Goal: Task Accomplishment & Management: Use online tool/utility

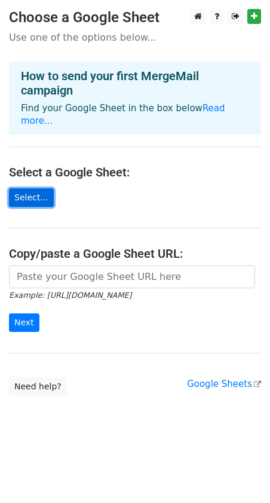
click at [29, 189] on link "Select..." at bounding box center [31, 197] width 45 height 19
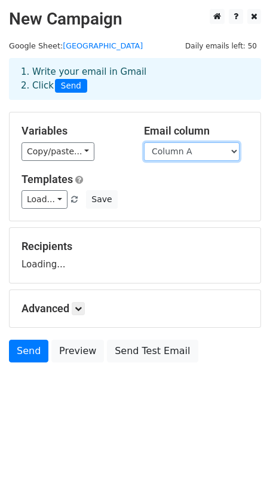
click at [171, 152] on select "Column A" at bounding box center [192, 151] width 96 height 19
click at [144, 142] on select "Column A" at bounding box center [192, 151] width 96 height 19
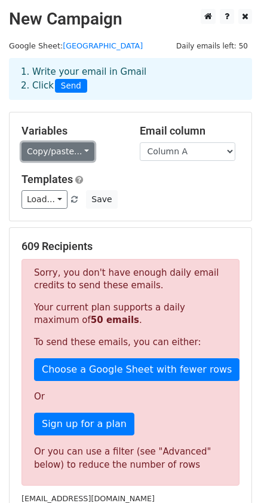
click at [45, 149] on link "Copy/paste..." at bounding box center [58, 151] width 73 height 19
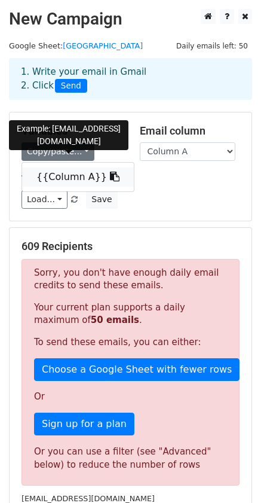
click at [55, 177] on link "{{Column A}}" at bounding box center [78, 176] width 112 height 19
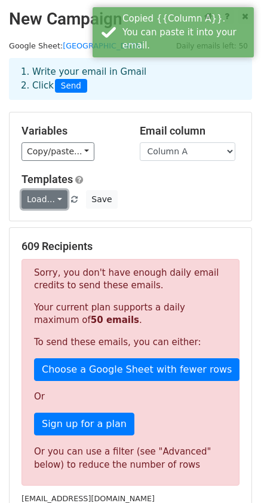
click at [55, 204] on link "Load..." at bounding box center [45, 199] width 46 height 19
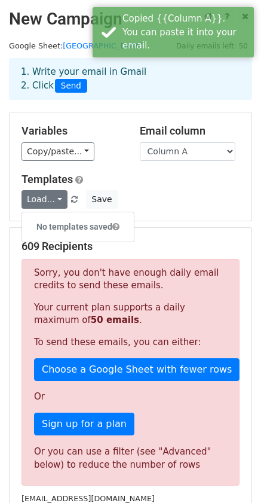
click at [181, 195] on div "Load... No templates saved Save" at bounding box center [131, 199] width 236 height 19
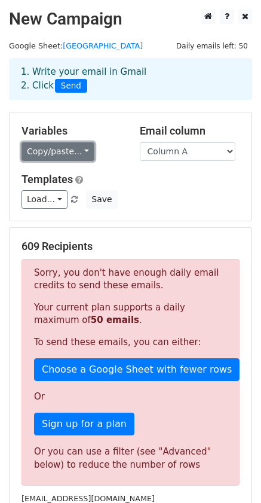
click at [70, 157] on link "Copy/paste..." at bounding box center [58, 151] width 73 height 19
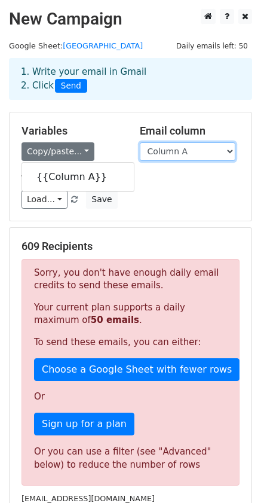
click at [197, 149] on select "Column A" at bounding box center [188, 151] width 96 height 19
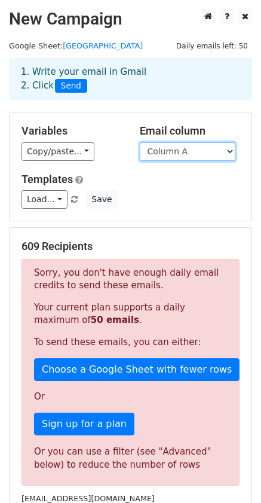
click at [140, 142] on select "Column A" at bounding box center [188, 151] width 96 height 19
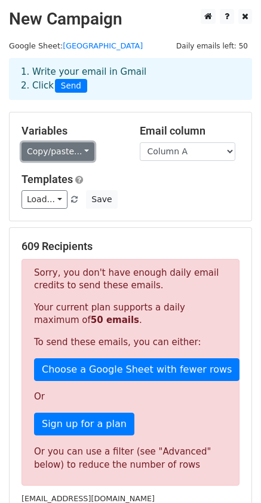
click at [37, 156] on link "Copy/paste..." at bounding box center [58, 151] width 73 height 19
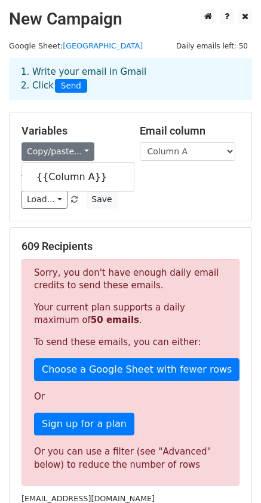
click at [180, 183] on h5 "Templates" at bounding box center [131, 179] width 218 height 13
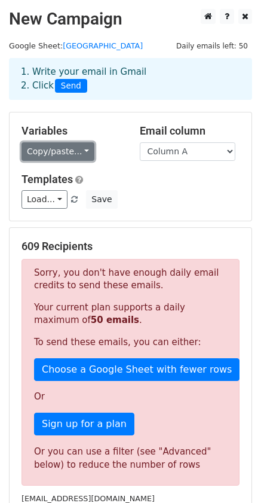
click at [53, 156] on link "Copy/paste..." at bounding box center [58, 151] width 73 height 19
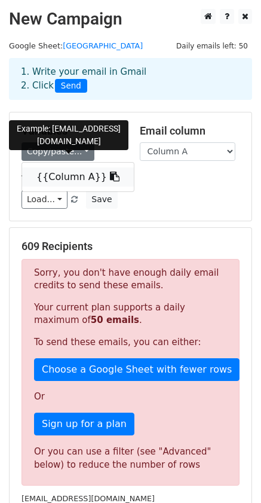
click at [61, 176] on link "{{Column A}}" at bounding box center [78, 176] width 112 height 19
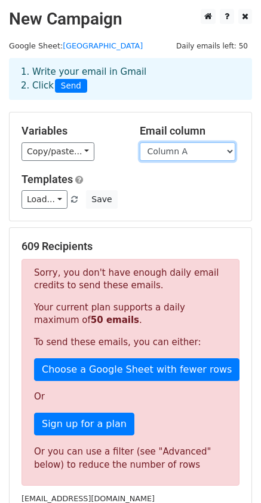
click at [222, 149] on select "Column A" at bounding box center [188, 151] width 96 height 19
click at [140, 142] on select "Column A" at bounding box center [188, 151] width 96 height 19
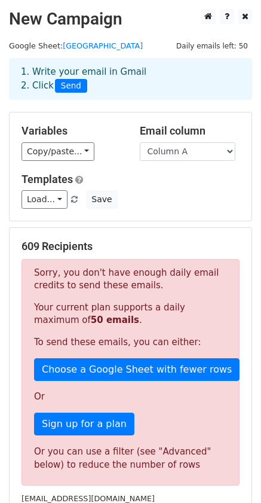
drag, startPoint x: 169, startPoint y: 150, endPoint x: 171, endPoint y: 210, distance: 59.8
click at [171, 210] on div "Variables Copy/paste... {{Column A}} Email column Column A Templates Load... No…" at bounding box center [131, 166] width 242 height 108
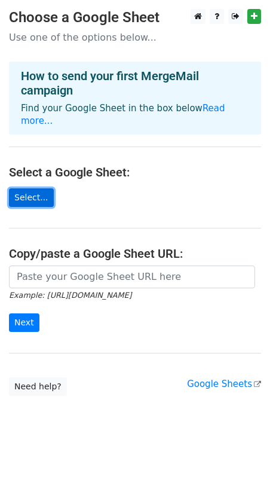
click at [25, 188] on link "Select..." at bounding box center [31, 197] width 45 height 19
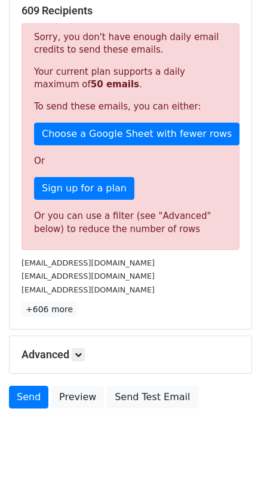
scroll to position [239, 0]
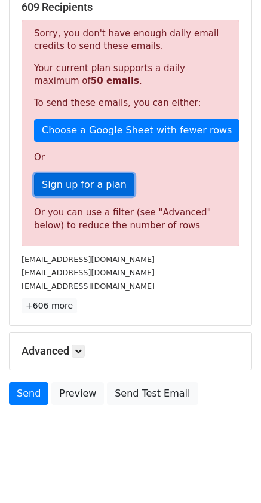
click at [120, 180] on link "Sign up for a plan" at bounding box center [84, 184] width 100 height 23
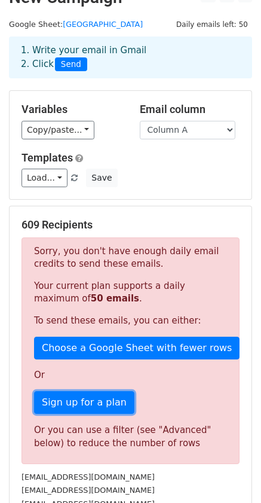
scroll to position [0, 0]
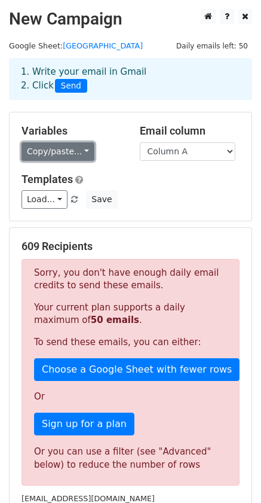
click at [66, 145] on link "Copy/paste..." at bounding box center [58, 151] width 73 height 19
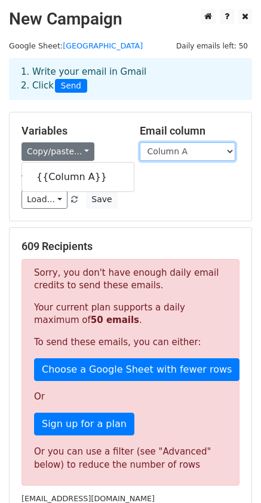
click at [220, 150] on select "Column A" at bounding box center [188, 151] width 96 height 19
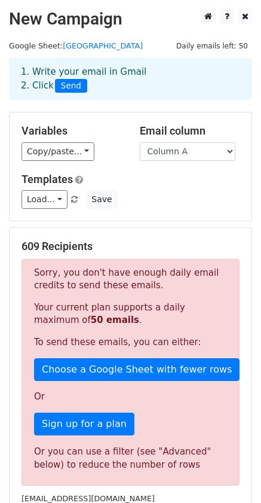
click at [177, 217] on div "Variables Copy/paste... {{Column A}} Email column Column A Templates Load... No…" at bounding box center [131, 166] width 242 height 108
click at [47, 201] on link "Load..." at bounding box center [45, 199] width 46 height 19
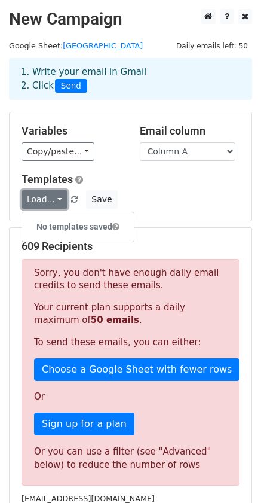
click at [47, 201] on link "Load..." at bounding box center [45, 199] width 46 height 19
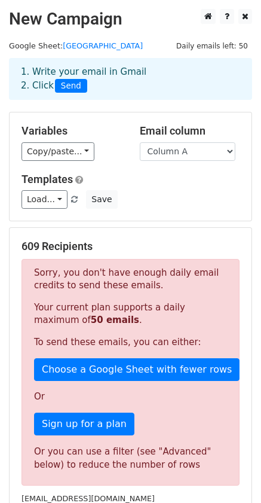
click at [112, 79] on div "1. Write your email in Gmail 2. Click Send" at bounding box center [130, 78] width 237 height 27
click at [112, 78] on div "1. Write your email in Gmail 2. Click Send" at bounding box center [130, 78] width 237 height 27
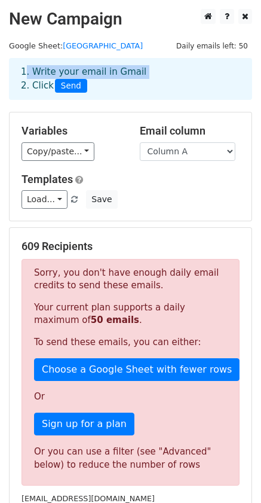
click at [112, 78] on div "1. Write your email in Gmail 2. Click Send" at bounding box center [130, 78] width 237 height 27
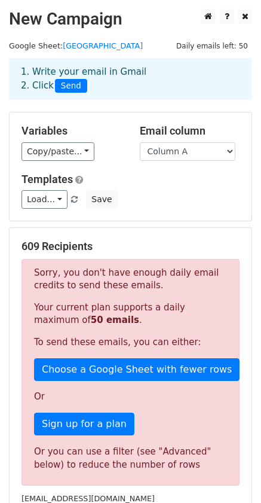
click at [70, 84] on span "Send" at bounding box center [71, 86] width 32 height 14
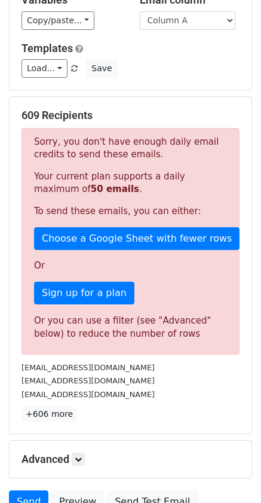
scroll to position [79, 0]
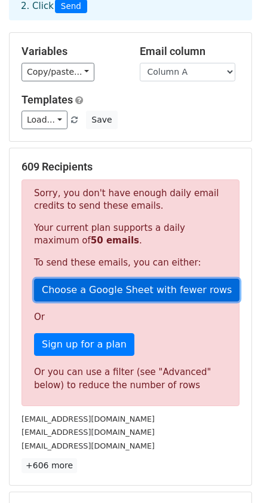
click at [93, 287] on link "Choose a Google Sheet with fewer rows" at bounding box center [137, 289] width 206 height 23
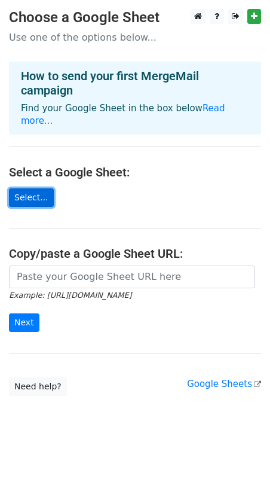
click at [29, 188] on link "Select..." at bounding box center [31, 197] width 45 height 19
drag, startPoint x: 139, startPoint y: 136, endPoint x: 114, endPoint y: 95, distance: 47.8
click at [139, 136] on main "Choose a Google Sheet Use one of the options below... How to send your first Me…" at bounding box center [135, 202] width 270 height 387
click at [17, 190] on link "Select..." at bounding box center [31, 197] width 45 height 19
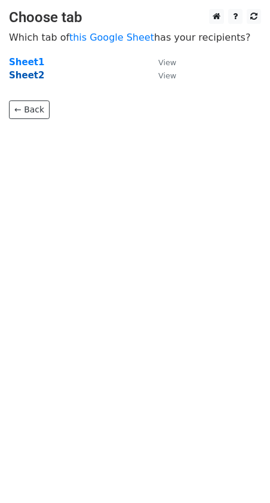
click at [32, 76] on strong "Sheet2" at bounding box center [26, 75] width 35 height 11
click at [170, 74] on small "View" at bounding box center [167, 75] width 18 height 9
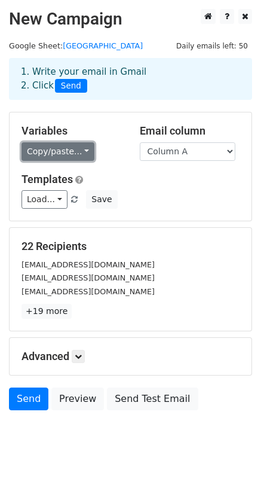
click at [71, 147] on link "Copy/paste..." at bounding box center [58, 151] width 73 height 19
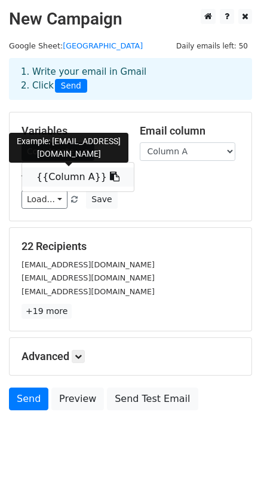
click at [75, 182] on link "{{Column A}}" at bounding box center [78, 176] width 112 height 19
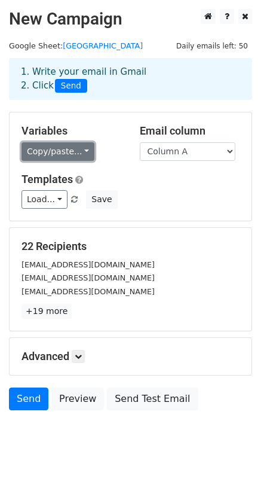
click at [66, 155] on link "Copy/paste..." at bounding box center [58, 151] width 73 height 19
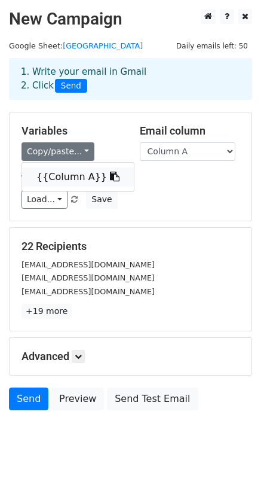
click at [63, 176] on link "{{Column A}}" at bounding box center [78, 176] width 112 height 19
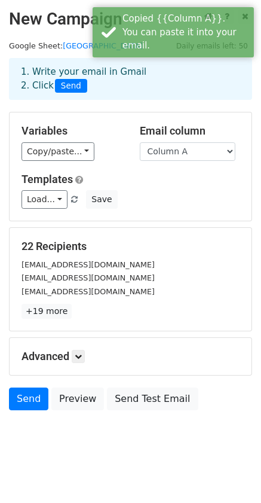
click at [152, 290] on div "[EMAIL_ADDRESS][DOMAIN_NAME]" at bounding box center [131, 291] width 236 height 14
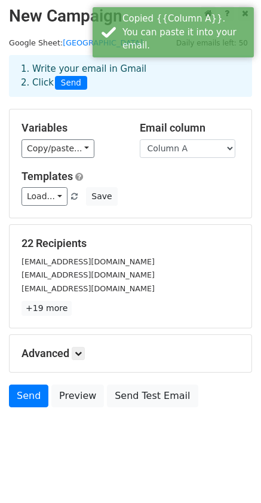
scroll to position [7, 0]
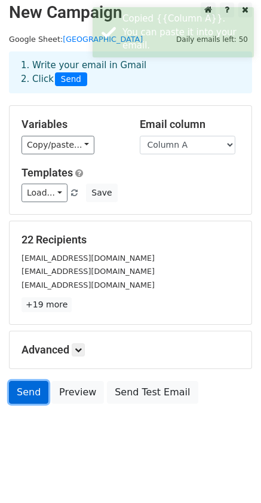
click at [20, 394] on link "Send" at bounding box center [28, 392] width 39 height 23
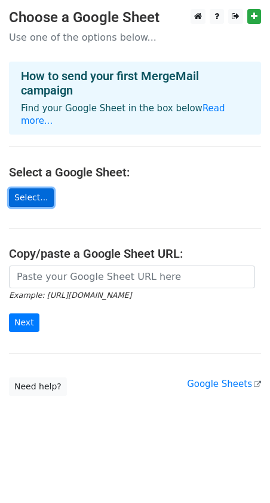
click at [24, 188] on link "Select..." at bounding box center [31, 197] width 45 height 19
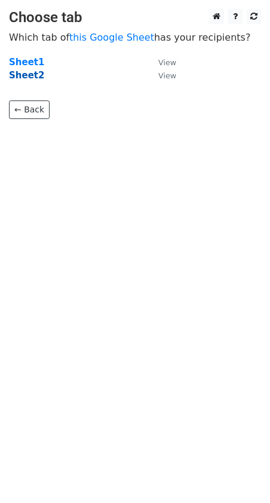
click at [26, 73] on strong "Sheet2" at bounding box center [26, 75] width 35 height 11
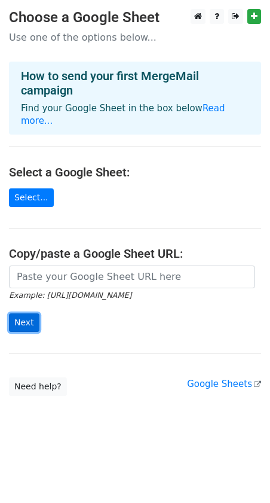
click at [23, 313] on input "Next" at bounding box center [24, 322] width 30 height 19
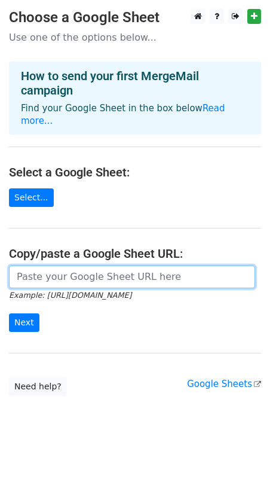
click at [69, 265] on input "url" at bounding box center [132, 276] width 246 height 23
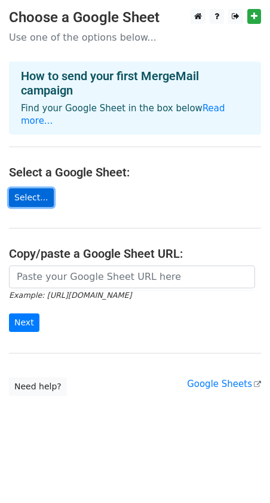
click at [33, 188] on link "Select..." at bounding box center [31, 197] width 45 height 19
